Goal: Task Accomplishment & Management: Use online tool/utility

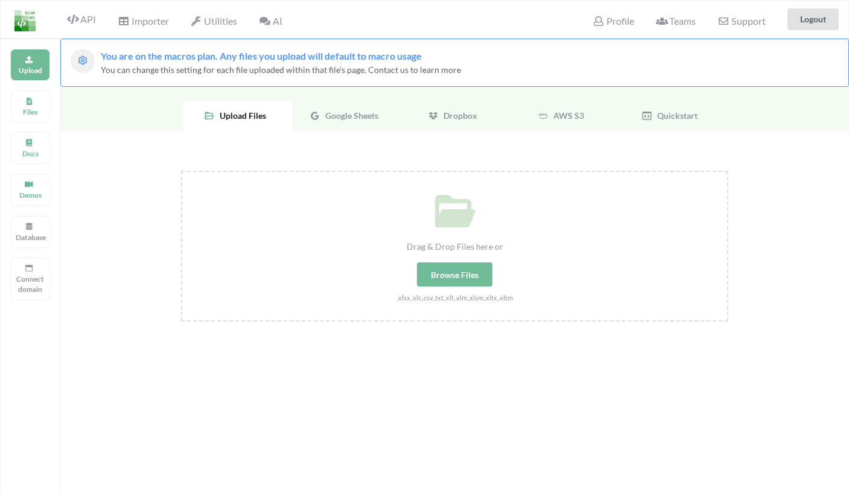
click at [745, 22] on span "Support" at bounding box center [741, 21] width 48 height 10
click at [760, 10] on div "Support" at bounding box center [740, 19] width 63 height 27
click at [741, 14] on span "Support" at bounding box center [741, 20] width 48 height 13
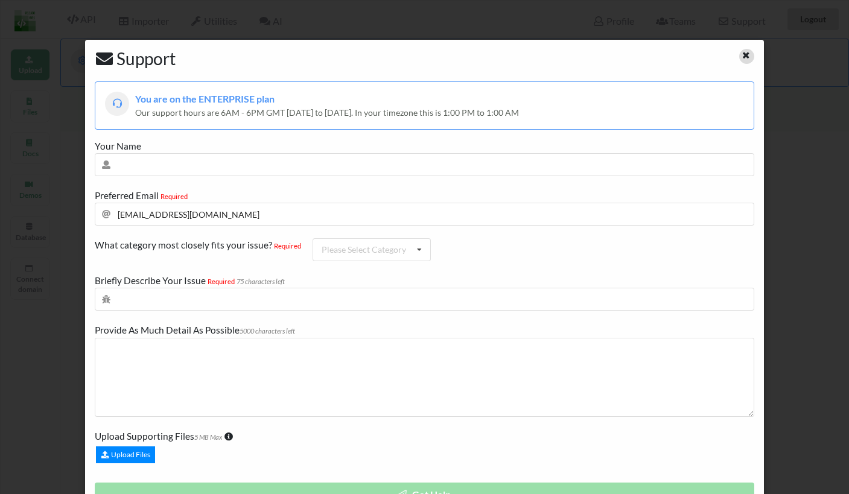
click at [741, 56] on icon at bounding box center [746, 53] width 10 height 8
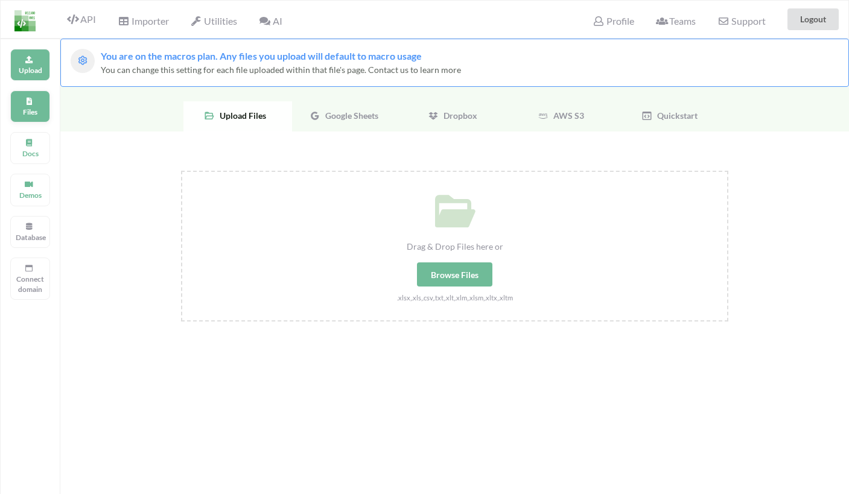
click at [22, 121] on div "Files" at bounding box center [30, 106] width 40 height 32
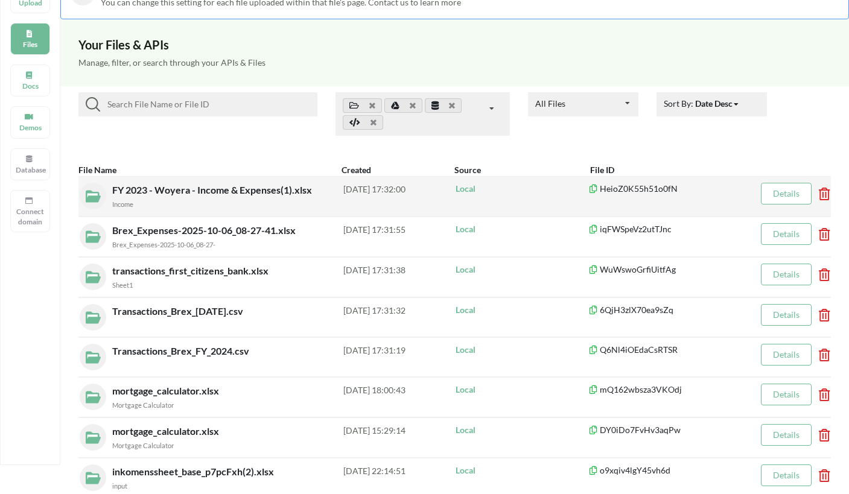
scroll to position [97, 0]
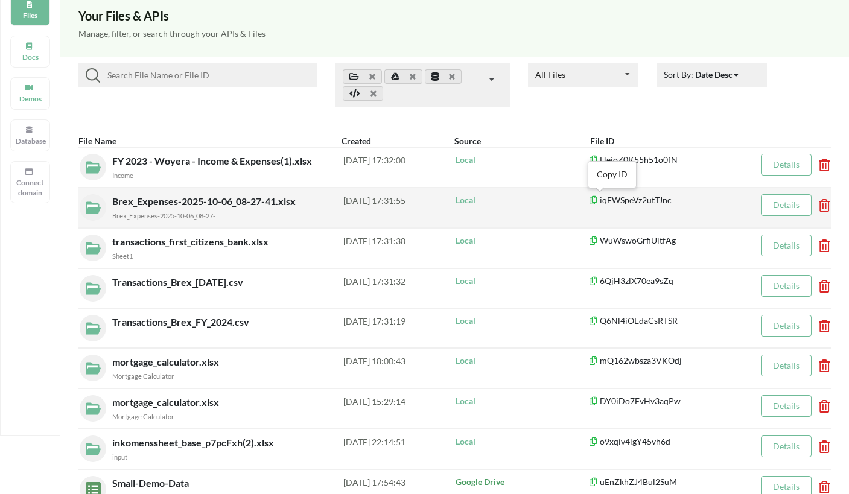
click at [598, 201] on p "iqFWSpeVz2utTJnc" at bounding box center [669, 200] width 163 height 12
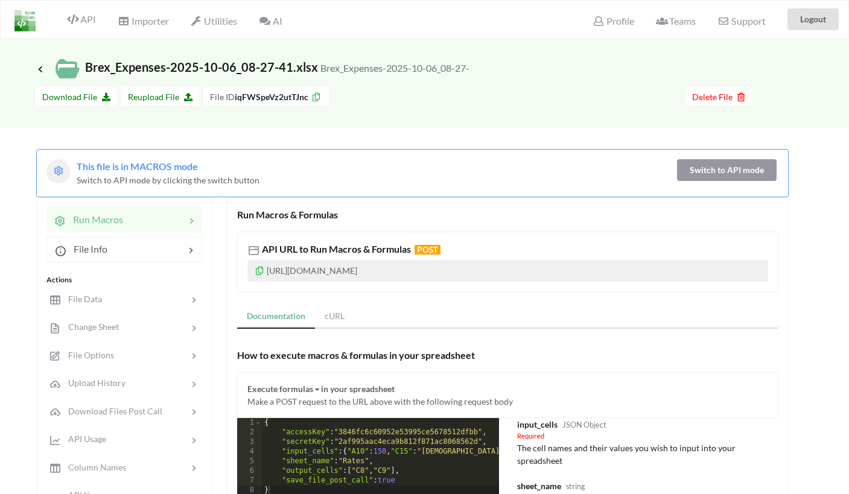
click at [315, 98] on icon at bounding box center [316, 95] width 10 height 8
click at [423, 56] on div "Icon Link Brex_Expenses-2025-10-06_08-27-41.xlsx Brex_Expenses-2025-10-06_08-27-" at bounding box center [424, 60] width 849 height 42
click at [360, 15] on div "API Importer Utilities AI Profile Teams Support Logout" at bounding box center [425, 19] width 854 height 37
